Goal: Navigation & Orientation: Understand site structure

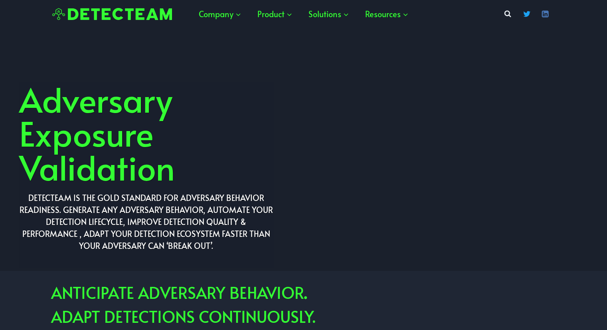
click at [506, 290] on h2 "ANTICIPATE ADVERSARY BEHAVIOR . ADAPT DETECTIONS CONTINUOUSLY." at bounding box center [329, 304] width 556 height 48
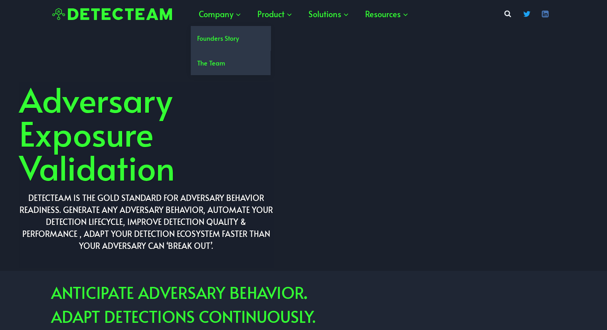
click at [230, 36] on link "Founders Story" at bounding box center [231, 38] width 80 height 24
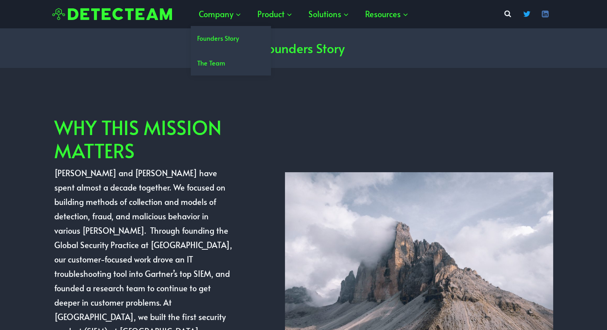
click at [222, 67] on link "The Team" at bounding box center [231, 63] width 80 height 24
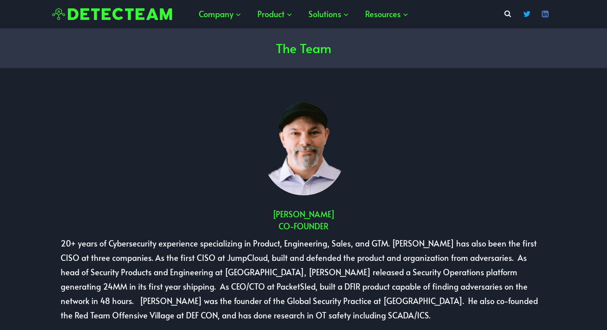
click at [97, 15] on img at bounding box center [112, 14] width 120 height 12
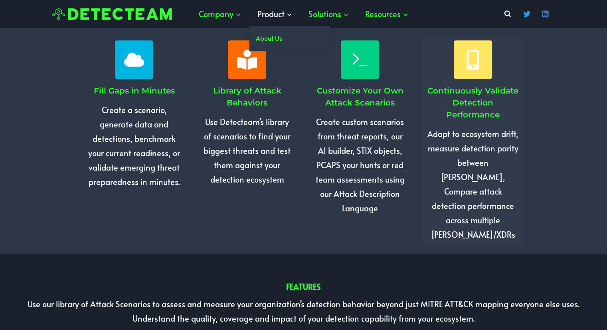
scroll to position [798, 0]
